Goal: Obtain resource: Download file/media

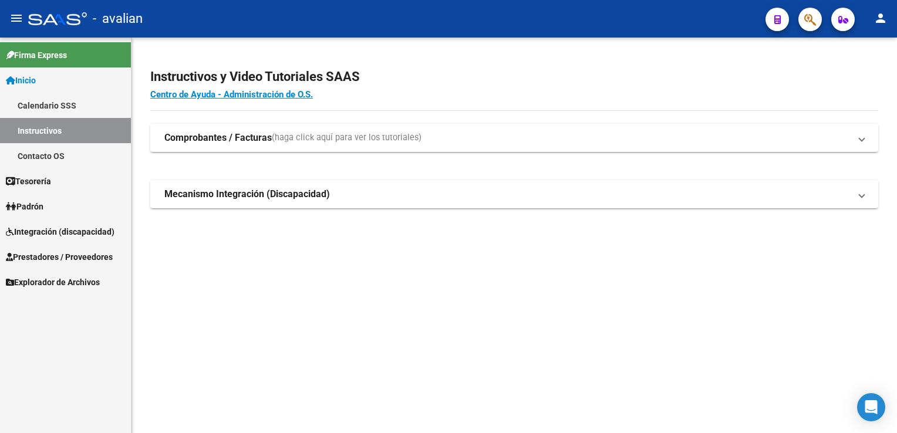
click at [59, 256] on span "Prestadores / Proveedores" at bounding box center [59, 257] width 107 height 13
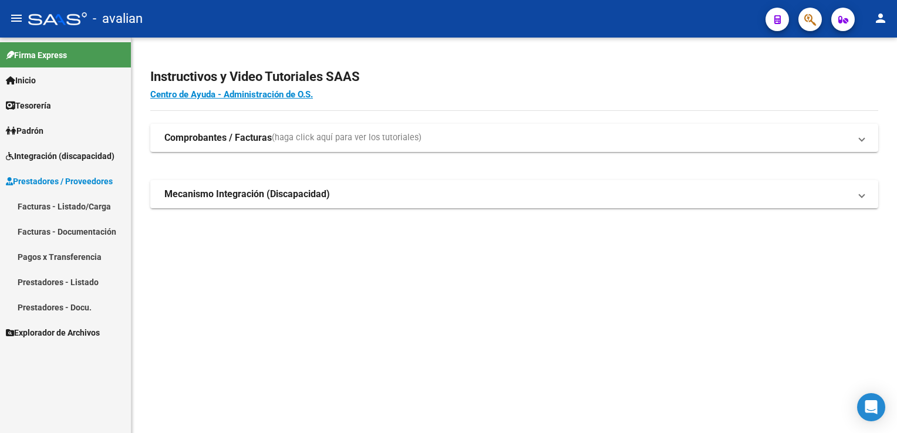
click at [65, 233] on link "Facturas - Documentación" at bounding box center [65, 231] width 131 height 25
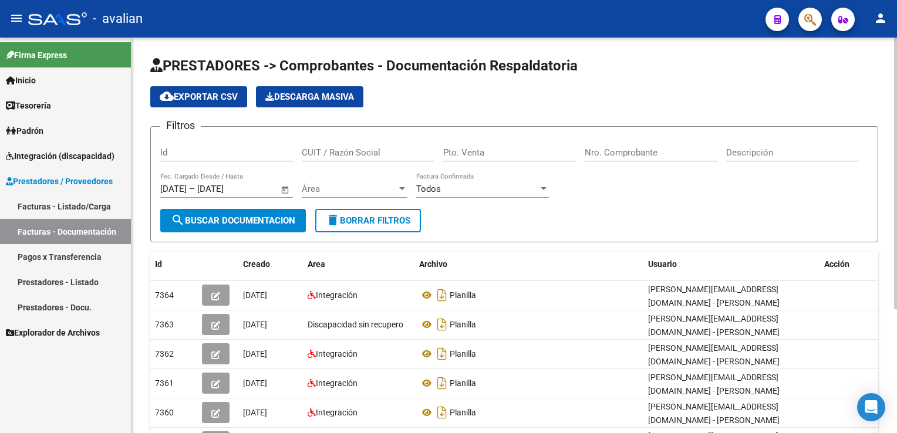
click at [251, 145] on div "Id" at bounding box center [226, 148] width 133 height 25
paste input "325081269"
type input "325081269"
drag, startPoint x: 363, startPoint y: 150, endPoint x: 276, endPoint y: 159, distance: 87.3
click at [276, 159] on div "Filtros Id 325081269 CUIT / Razón Social Pto. Venta Nro. Comprobante Descripció…" at bounding box center [514, 172] width 708 height 73
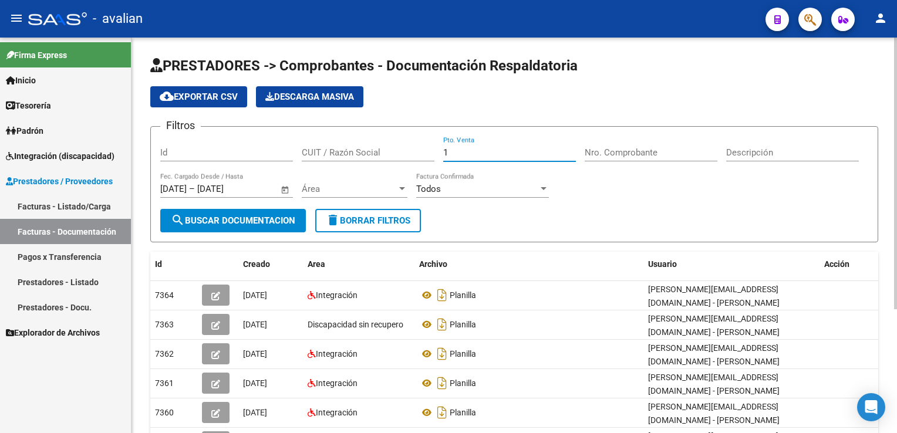
type input "1"
type input "229"
click at [320, 190] on span "Área" at bounding box center [349, 189] width 95 height 11
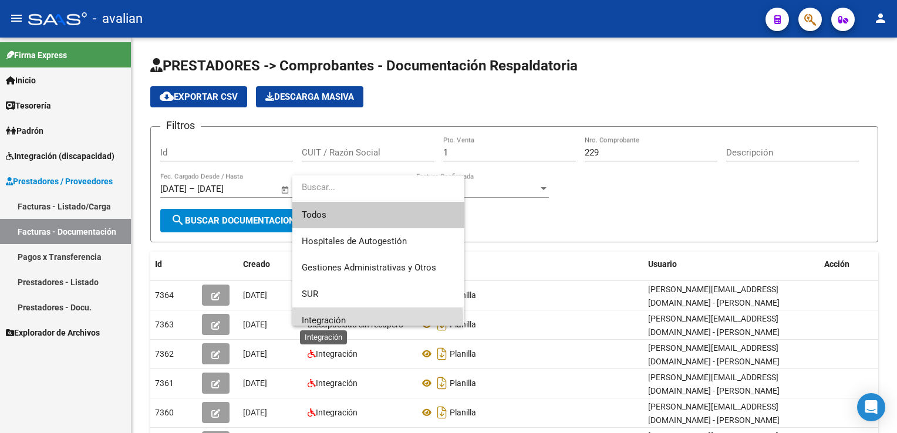
click at [333, 320] on span "Integración" at bounding box center [324, 320] width 44 height 11
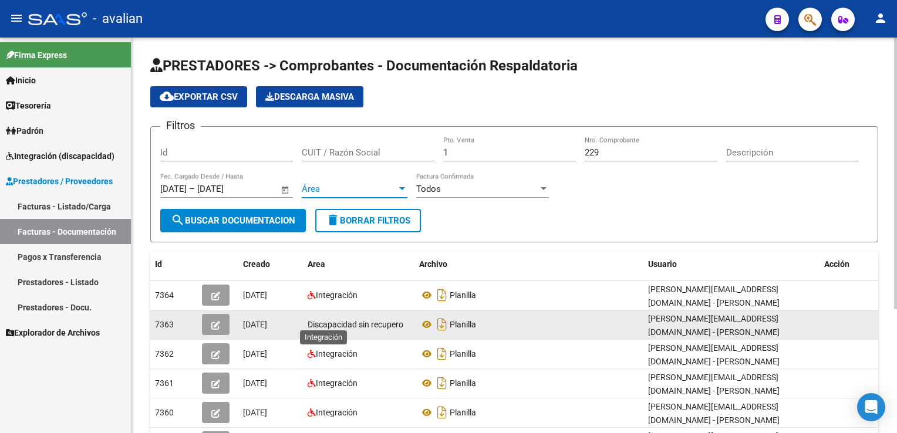
scroll to position [7, 0]
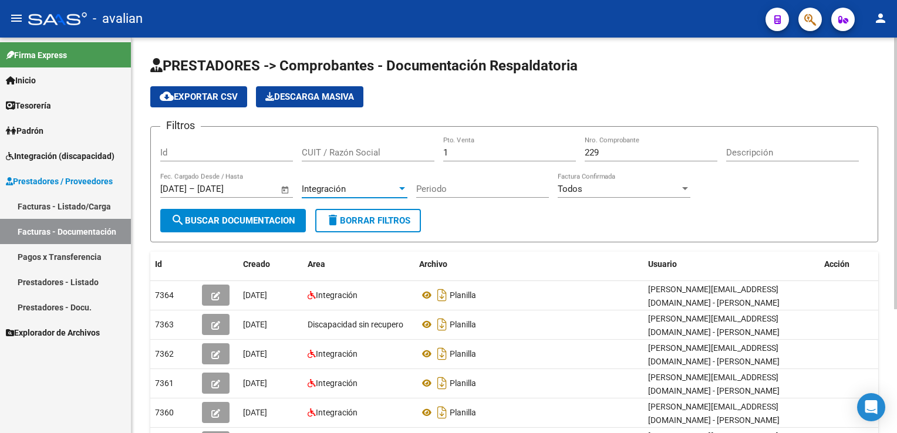
click at [229, 218] on span "search Buscar Documentacion" at bounding box center [233, 220] width 124 height 11
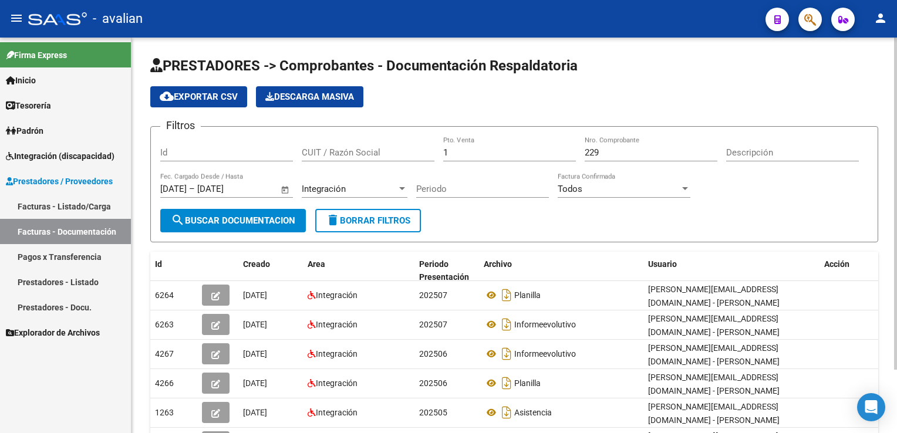
scroll to position [59, 0]
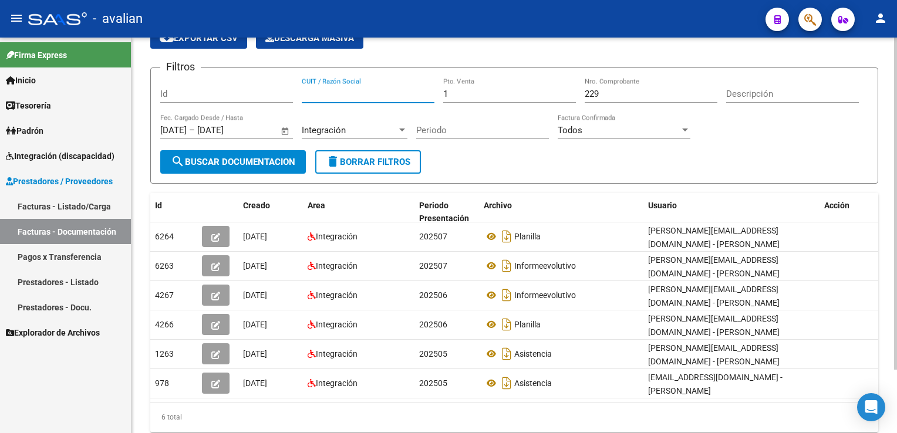
click at [339, 97] on input "CUIT / Razón Social" at bounding box center [368, 94] width 133 height 11
drag, startPoint x: 380, startPoint y: 94, endPoint x: 260, endPoint y: 96, distance: 119.7
click at [260, 96] on div "Filtros Id 273084449276 CUIT / Razón Social 1 Pto. Venta 229 Nro. Comprobante D…" at bounding box center [514, 113] width 708 height 73
type input "273084449276"
click at [215, 99] on div "Id" at bounding box center [226, 89] width 133 height 25
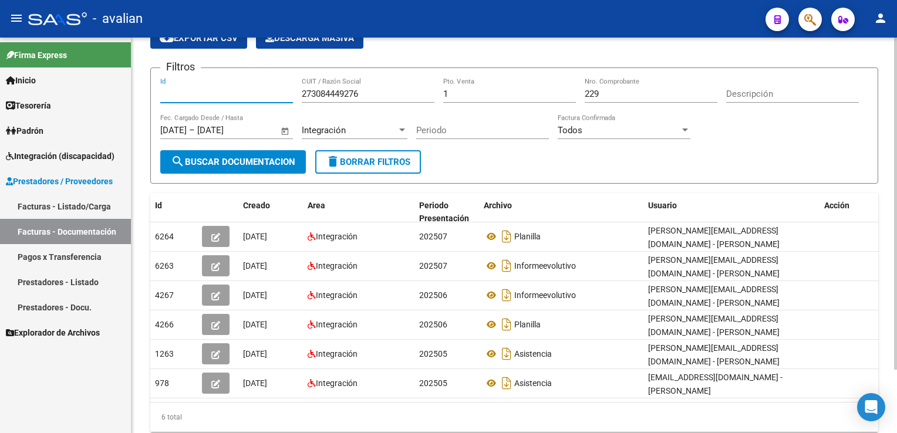
paste input "273084449276"
drag, startPoint x: 240, startPoint y: 97, endPoint x: 93, endPoint y: 101, distance: 146.7
click at [93, 101] on mat-sidenav-container "Firma Express Inicio Calendario SSS Instructivos Contacto OS Tesorería Extracto…" at bounding box center [448, 235] width 897 height 395
type input "273084449276"
click at [252, 168] on button "search Buscar Documentacion" at bounding box center [233, 161] width 146 height 23
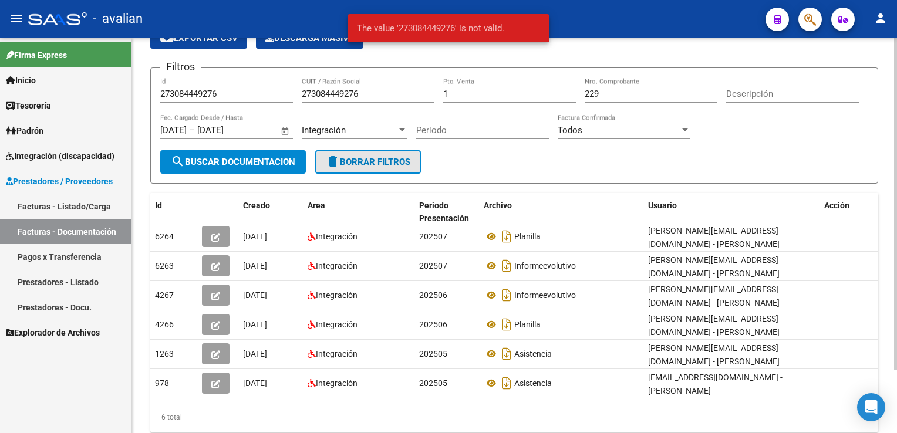
click at [360, 158] on span "delete Borrar Filtros" at bounding box center [368, 162] width 84 height 11
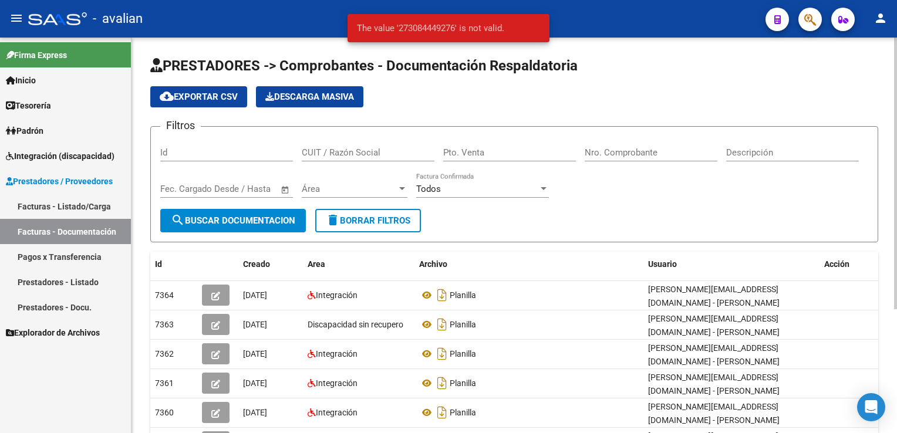
click at [169, 157] on div "Id" at bounding box center [226, 148] width 133 height 25
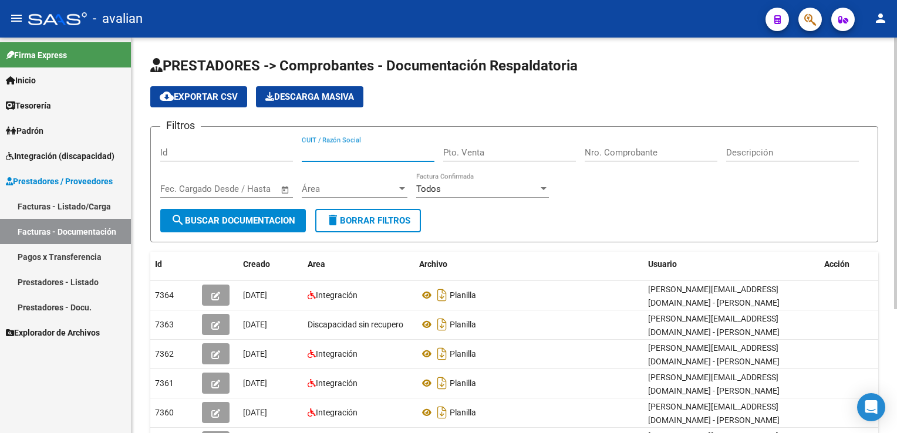
paste input "273084449276"
type input "273084449276"
type input "1"
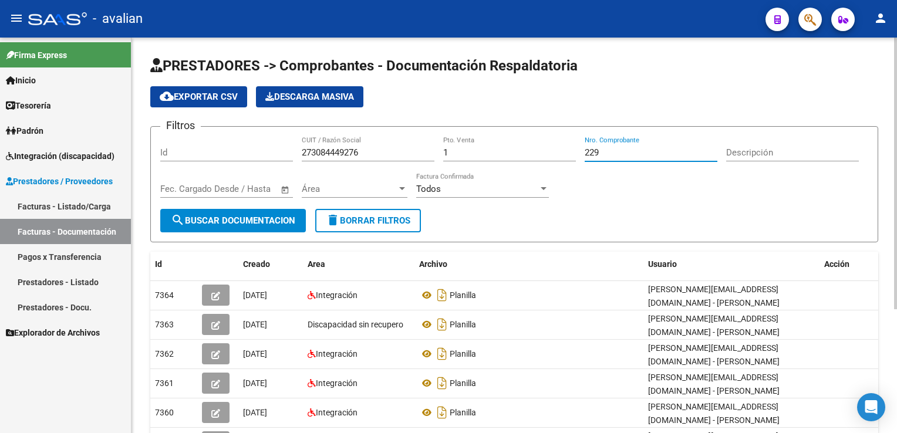
type input "229"
click at [201, 210] on button "search Buscar Documentacion" at bounding box center [233, 220] width 146 height 23
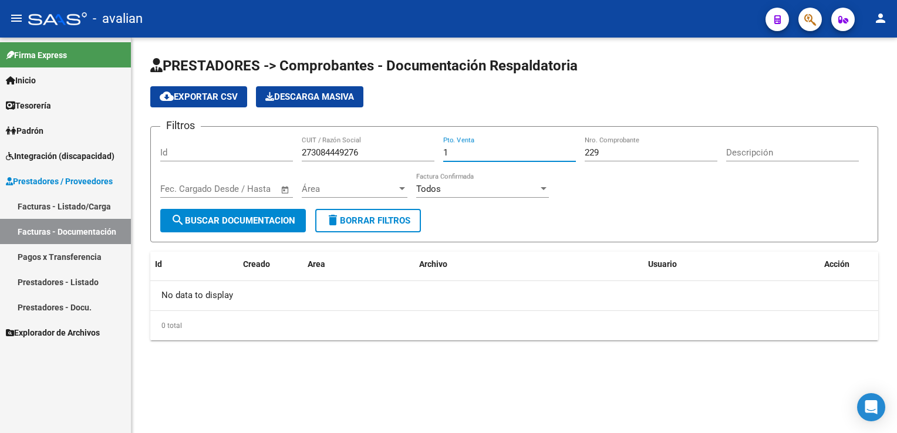
drag, startPoint x: 464, startPoint y: 152, endPoint x: 415, endPoint y: 158, distance: 49.1
click at [415, 158] on div "Filtros Id 273084449276 CUIT / Razón Social 1 Pto. Venta 229 Nro. Comprobante D…" at bounding box center [514, 172] width 708 height 73
click at [215, 224] on span "search Buscar Documentacion" at bounding box center [233, 220] width 124 height 11
drag, startPoint x: 371, startPoint y: 152, endPoint x: 231, endPoint y: 175, distance: 141.5
click at [231, 175] on div "Filtros Id 273084449276 CUIT / Razón Social Pto. Venta Nro. Comprobante Descrip…" at bounding box center [514, 172] width 708 height 73
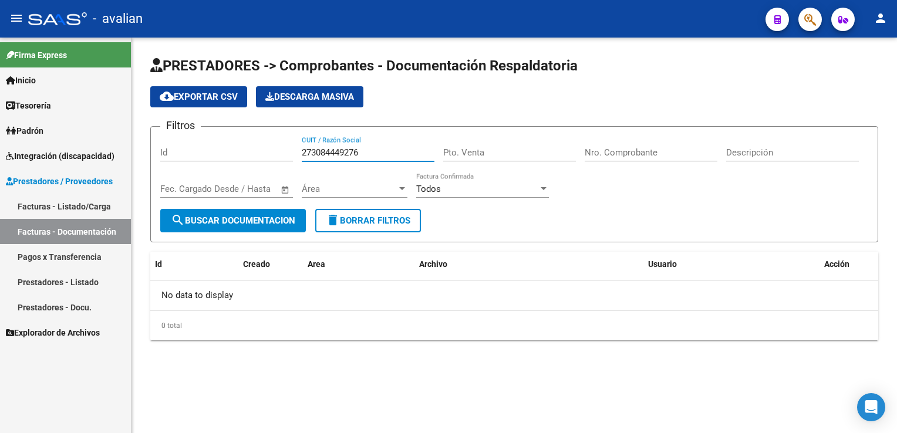
click at [343, 154] on input "273084449276" at bounding box center [368, 152] width 133 height 11
click at [340, 150] on input "273084449276" at bounding box center [368, 152] width 133 height 11
type input "27308449276"
type input "1"
type input "229"
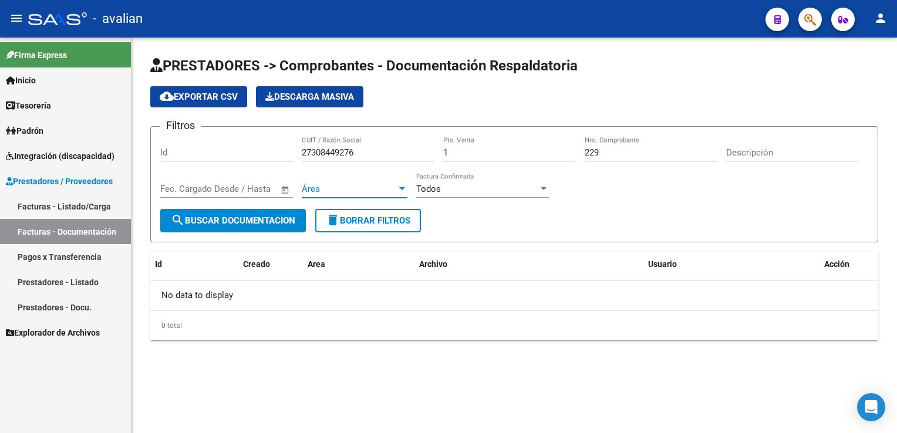
click at [341, 190] on span "Área" at bounding box center [349, 189] width 95 height 11
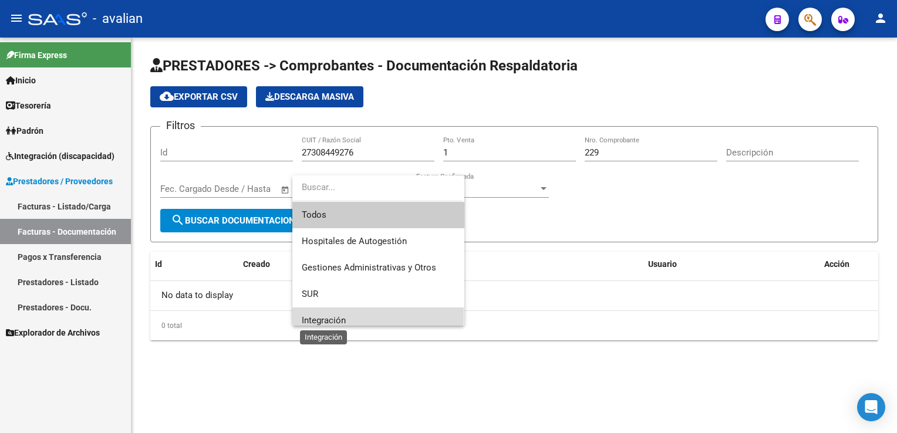
click at [329, 315] on span "Integración" at bounding box center [324, 320] width 44 height 11
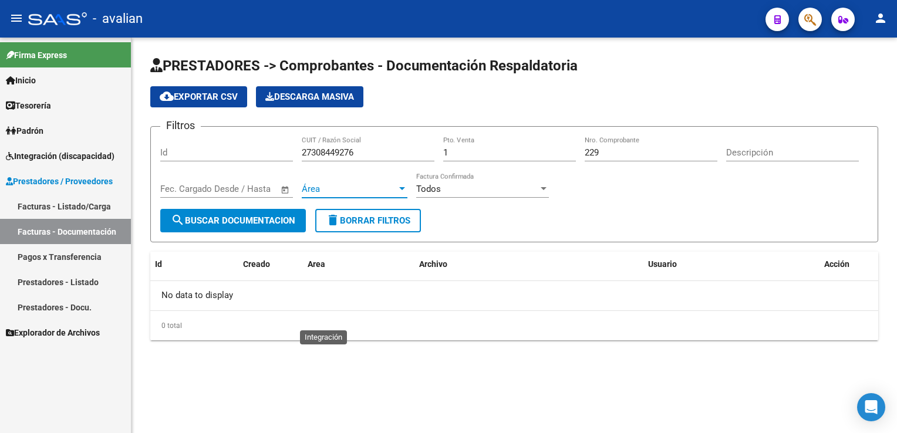
scroll to position [7, 0]
click at [229, 231] on form "Filtros Id 27308449276 CUIT / Razón Social 1 Pto. Venta 229 Nro. Comprobante De…" at bounding box center [514, 184] width 728 height 116
click at [228, 228] on button "search Buscar Documentacion" at bounding box center [233, 220] width 146 height 23
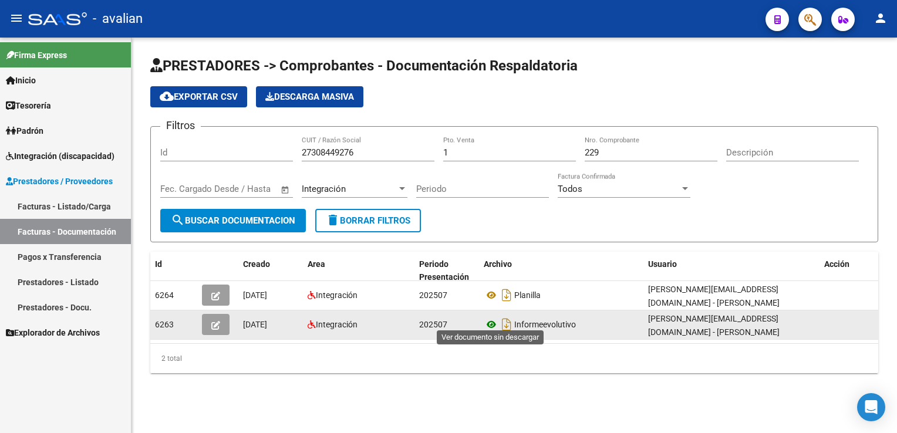
click at [491, 317] on icon at bounding box center [490, 324] width 15 height 14
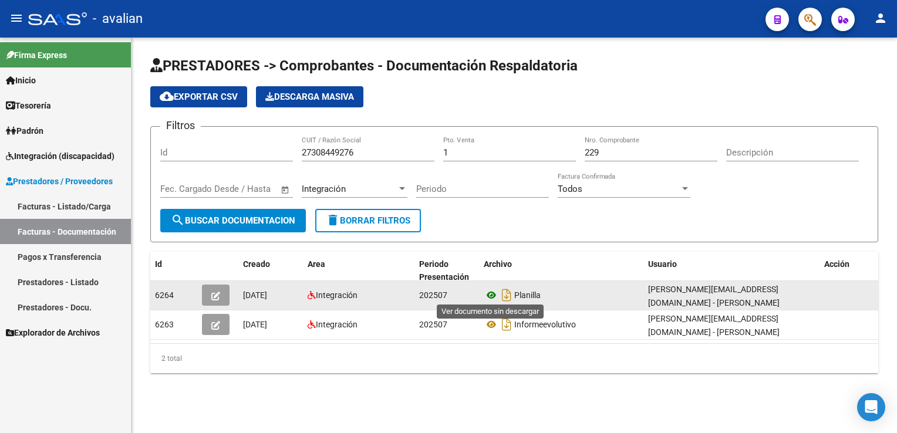
click at [491, 290] on icon at bounding box center [490, 295] width 15 height 14
